Goal: Task Accomplishment & Management: Use online tool/utility

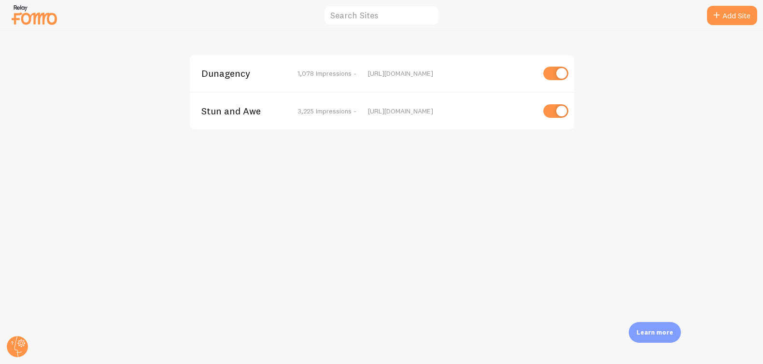
click at [230, 71] on span "Dunagency" at bounding box center [240, 73] width 78 height 9
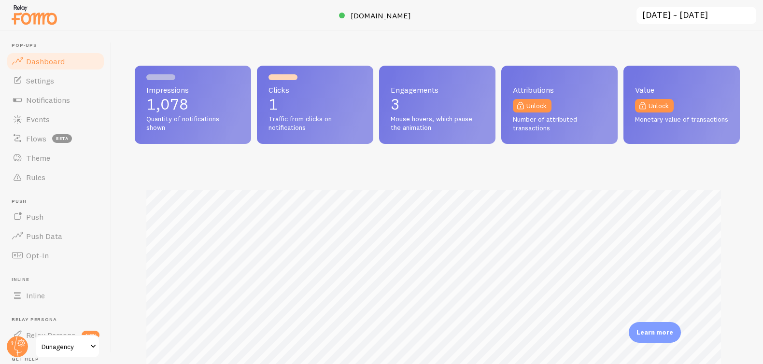
scroll to position [253, 598]
click at [32, 99] on span "Notifications" at bounding box center [48, 100] width 44 height 10
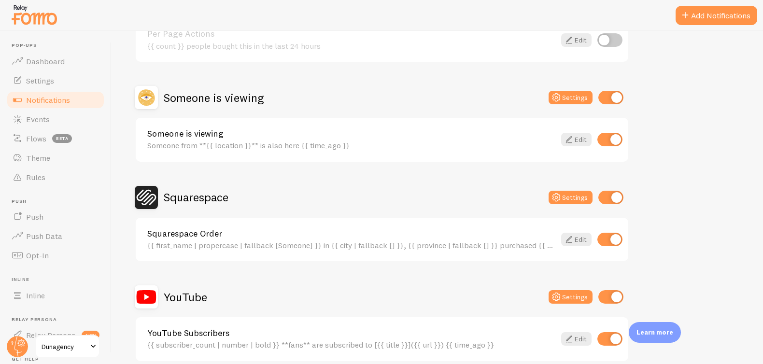
scroll to position [734, 0]
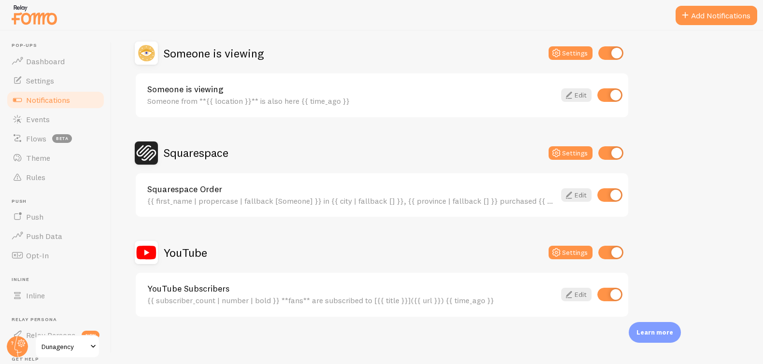
click at [58, 344] on span "Dunagency" at bounding box center [65, 347] width 46 height 12
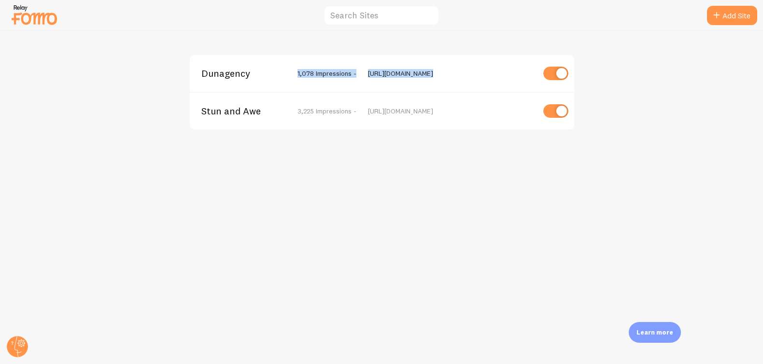
click at [222, 91] on div "Dunagency 1,078 Impressions - [URL][DOMAIN_NAME] Stun and Awe 3,225 Impressions…" at bounding box center [382, 92] width 386 height 76
click at [228, 107] on span "Stun and Awe" at bounding box center [240, 111] width 78 height 9
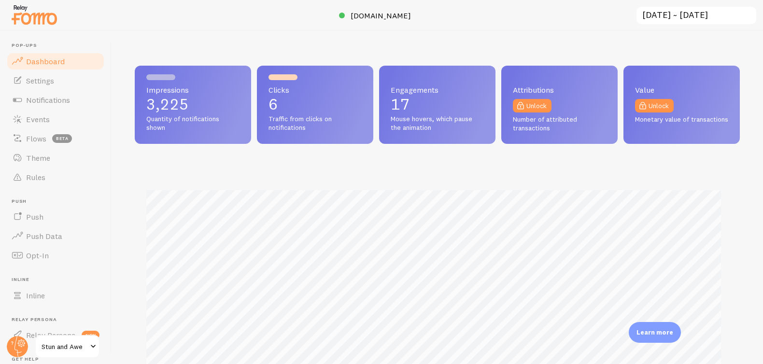
scroll to position [253, 598]
click at [67, 99] on span "Notifications" at bounding box center [48, 100] width 44 height 10
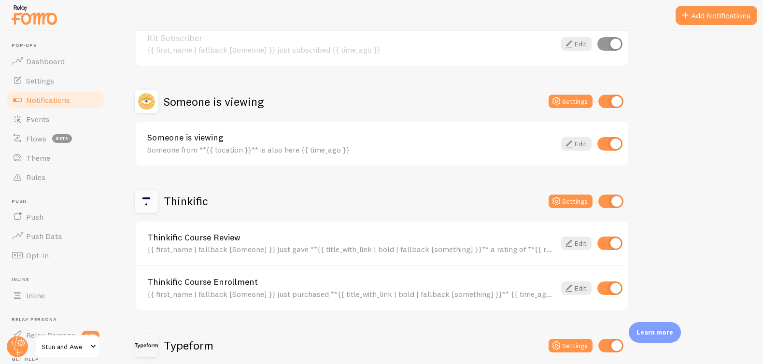
scroll to position [807, 0]
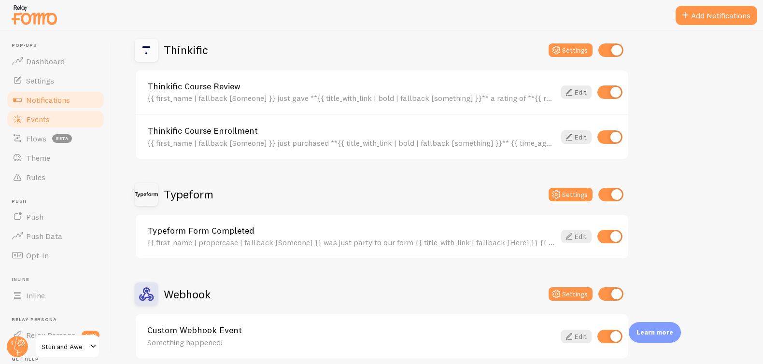
click at [41, 116] on span "Events" at bounding box center [38, 119] width 24 height 10
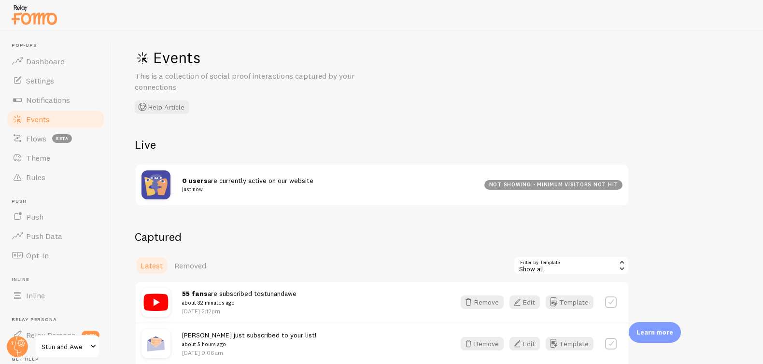
scroll to position [15, 0]
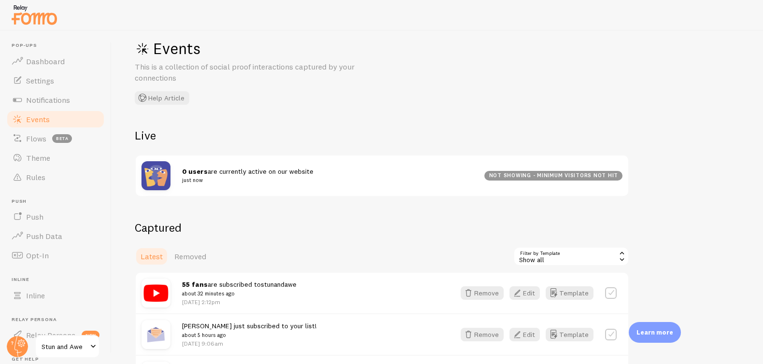
click at [549, 260] on div "Show all" at bounding box center [571, 256] width 116 height 19
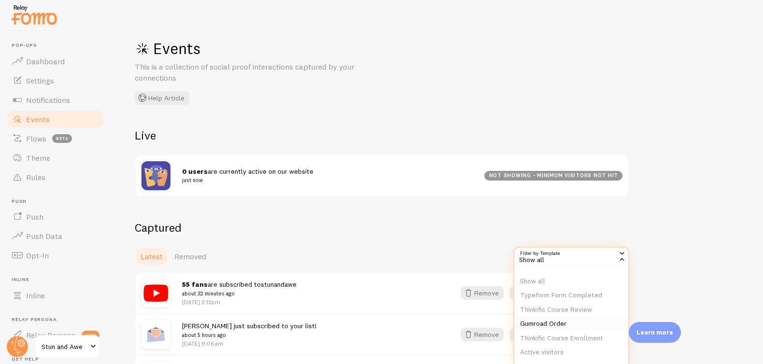
scroll to position [2, 0]
click at [552, 340] on li "Thinkific Course Enrollment" at bounding box center [571, 338] width 114 height 14
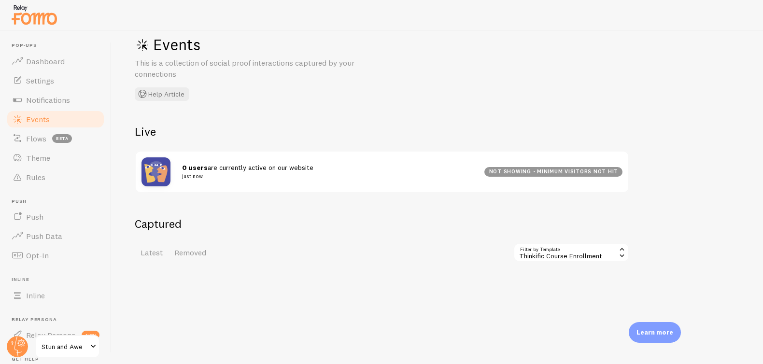
scroll to position [22, 0]
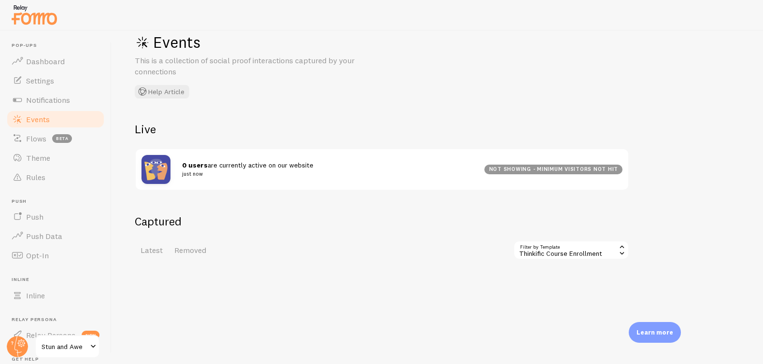
click at [547, 250] on div "Thinkific Course Enrollment" at bounding box center [571, 249] width 116 height 19
click at [579, 282] on li "Thinkific Course Review" at bounding box center [571, 284] width 114 height 14
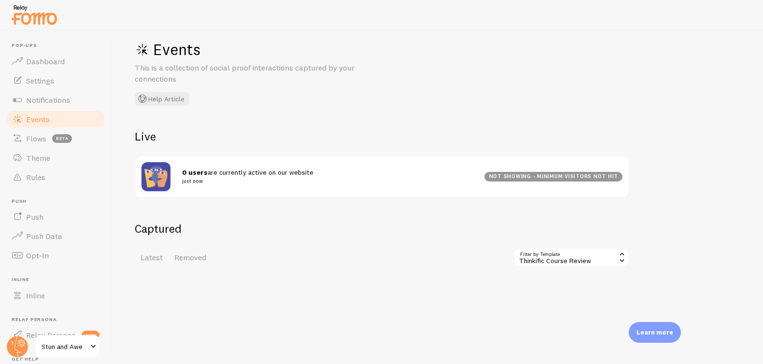
scroll to position [22, 0]
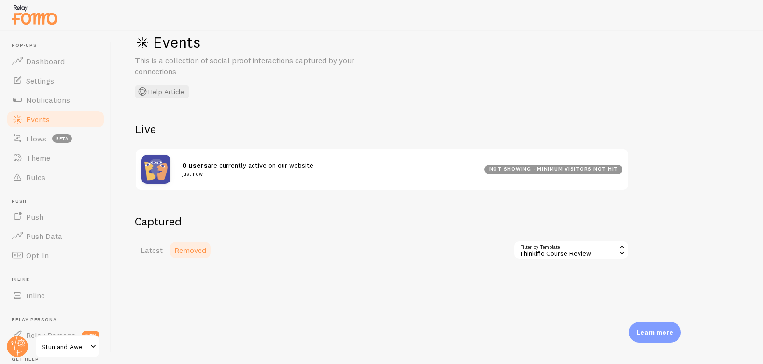
click at [192, 250] on span "Removed" at bounding box center [190, 250] width 32 height 10
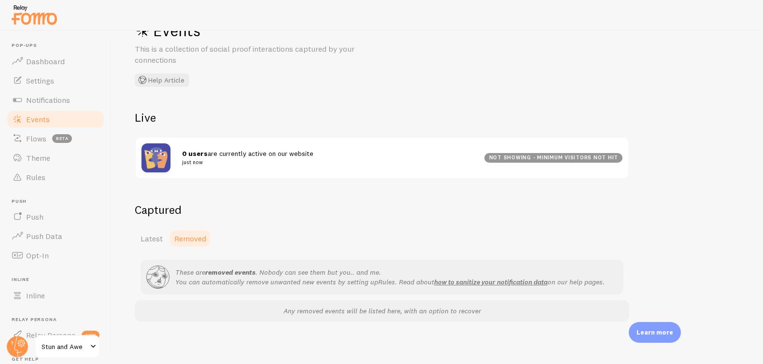
scroll to position [37, 0]
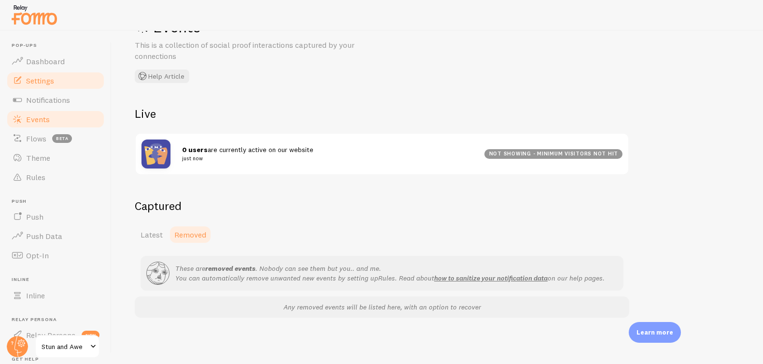
click at [36, 80] on span "Settings" at bounding box center [40, 81] width 28 height 10
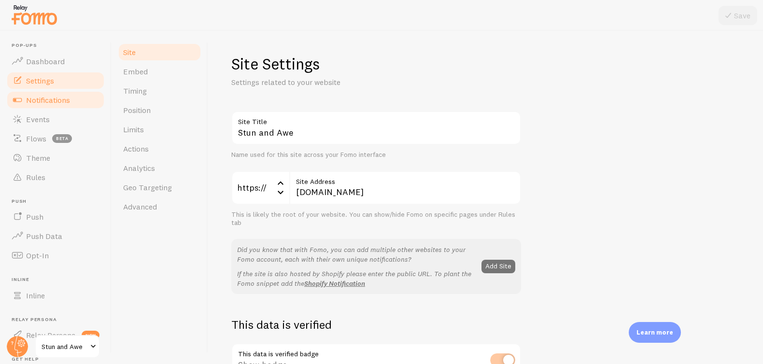
click at [44, 97] on span "Notifications" at bounding box center [48, 100] width 44 height 10
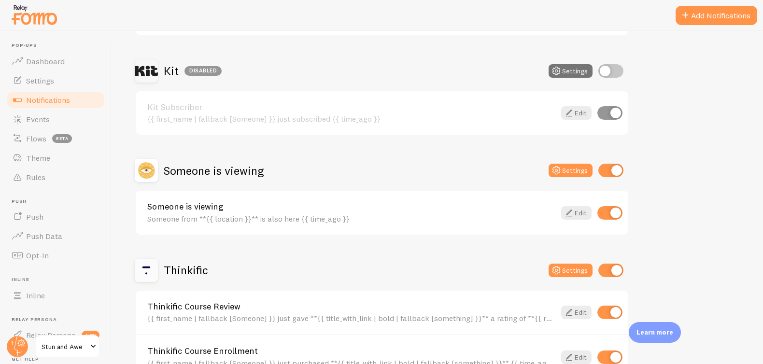
scroll to position [587, 0]
click at [173, 266] on h2 "Thinkific" at bounding box center [186, 269] width 44 height 15
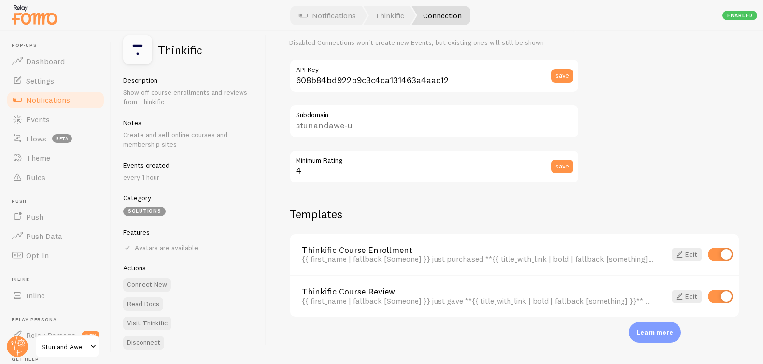
scroll to position [10, 0]
